Goal: Use online tool/utility: Utilize a website feature to perform a specific function

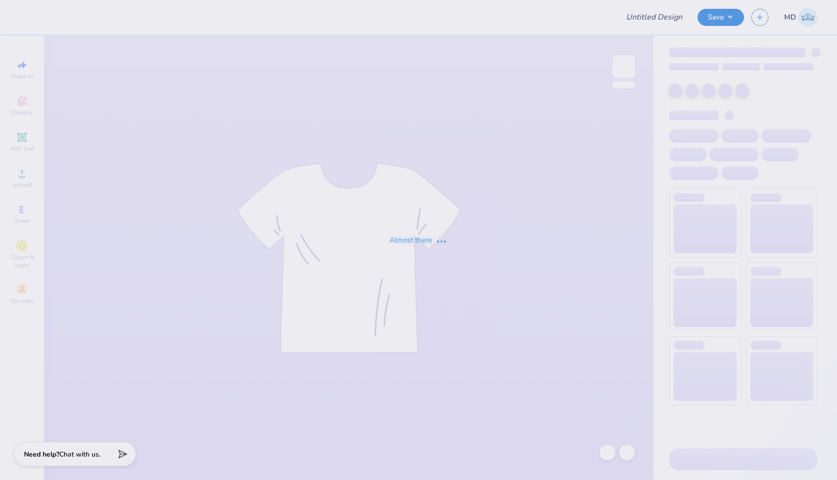
type input "FPS239513"
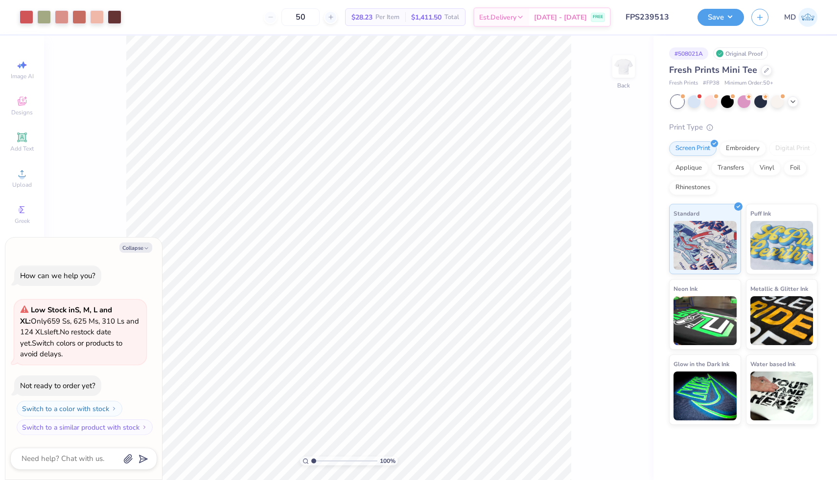
type textarea "x"
click at [313, 460] on input "range" at bounding box center [344, 461] width 66 height 9
type input "1.48"
click at [316, 462] on input "range" at bounding box center [344, 461] width 66 height 9
click at [142, 246] on button "Collapse" at bounding box center [135, 248] width 33 height 10
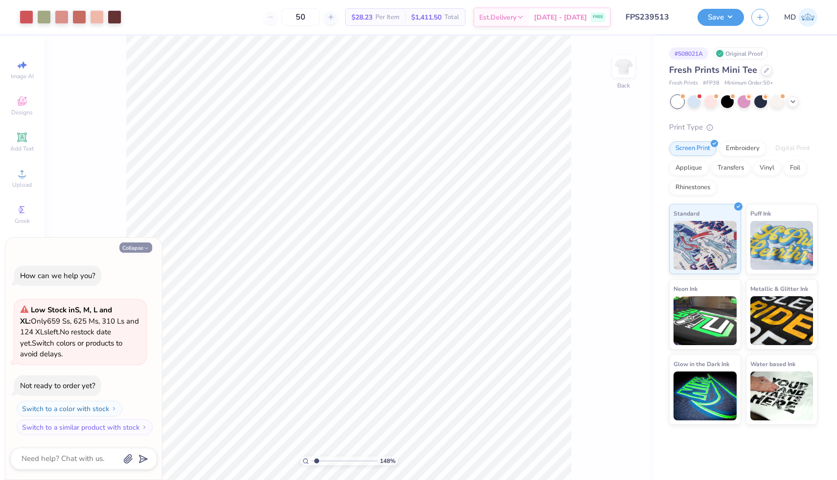
type textarea "x"
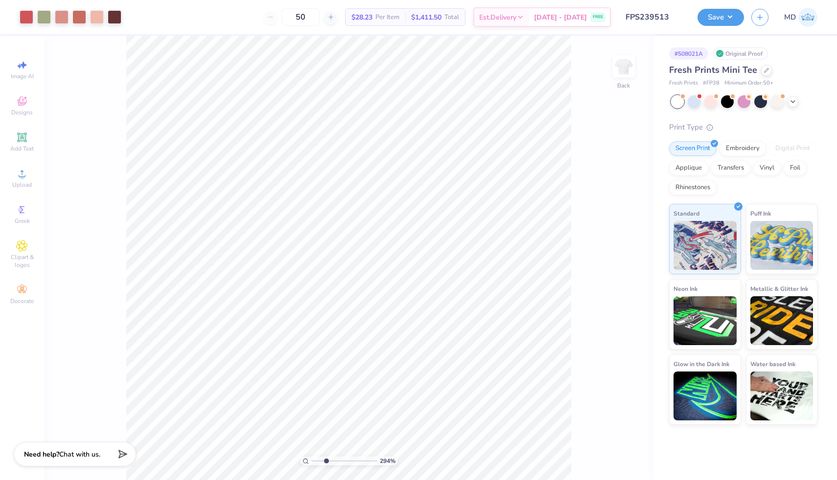
drag, startPoint x: 318, startPoint y: 460, endPoint x: 326, endPoint y: 459, distance: 8.0
type input "2.94"
click at [326, 459] on input "range" at bounding box center [344, 461] width 66 height 9
type input "2.04"
type input "0.70"
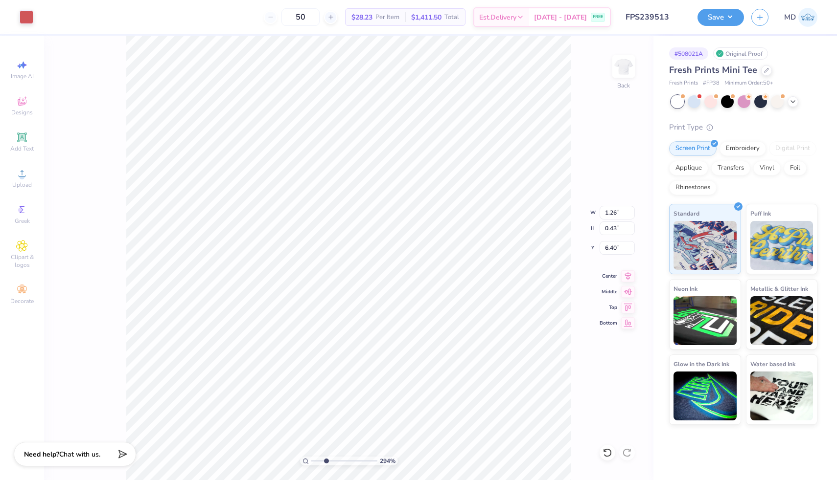
type input "6.41"
drag, startPoint x: 326, startPoint y: 460, endPoint x: 318, endPoint y: 460, distance: 7.3
type input "1.8"
click at [318, 460] on input "range" at bounding box center [344, 461] width 66 height 9
